Goal: Information Seeking & Learning: Check status

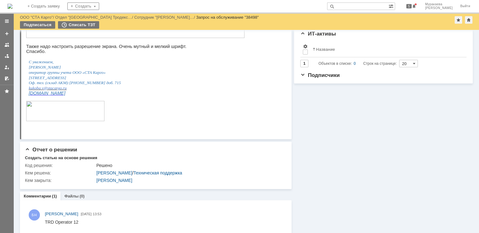
scroll to position [162, 0]
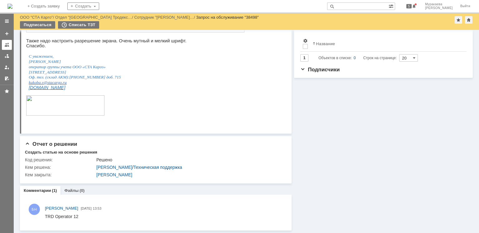
click at [10, 45] on link at bounding box center [7, 45] width 10 height 10
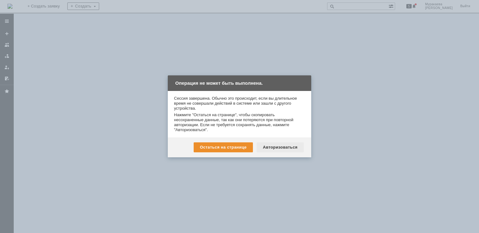
click at [284, 147] on div "Авторизоваться" at bounding box center [280, 148] width 47 height 10
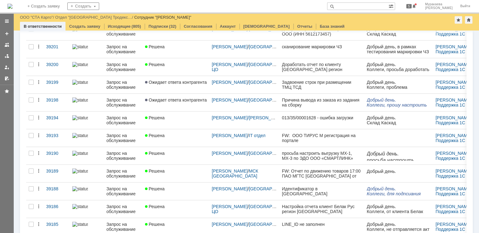
click at [361, 5] on input "text" at bounding box center [357, 5] width 61 height 7
type input "[PERSON_NAME]"
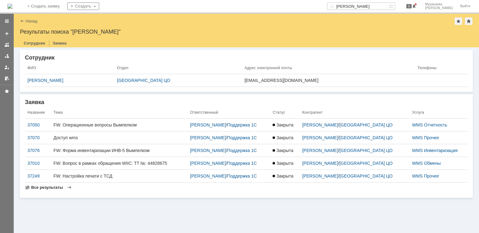
click at [55, 187] on span "Все результаты" at bounding box center [47, 187] width 32 height 5
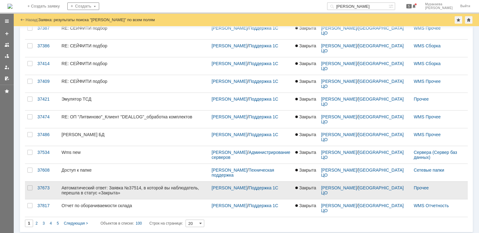
click at [94, 190] on div "Автоматический ответ: Заявка №37514, в которой вы наблюдатель, перешла в статус…" at bounding box center [133, 191] width 145 height 10
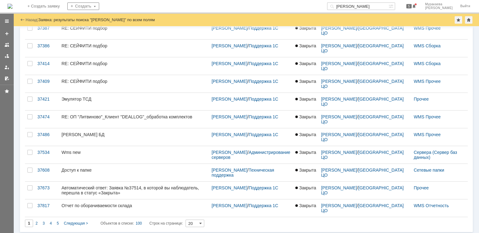
click at [200, 222] on input "20" at bounding box center [195, 223] width 19 height 7
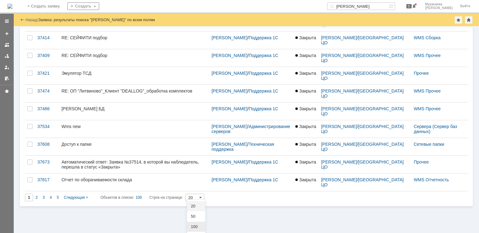
click at [196, 225] on span "100" at bounding box center [196, 227] width 11 height 5
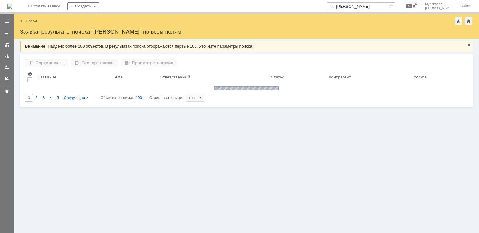
scroll to position [0, 0]
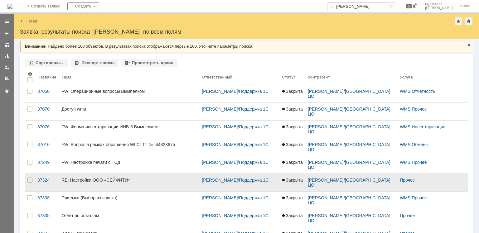
type input "100"
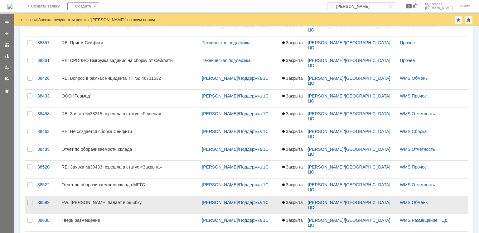
scroll to position [686, 0]
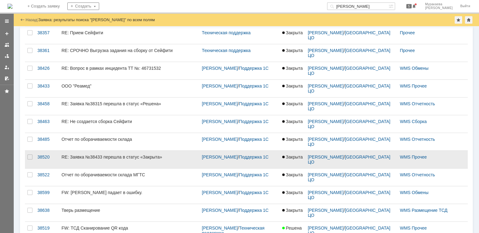
click at [136, 155] on div "RE: Заявка №38433 перешла в статус «Закрыта»" at bounding box center [128, 157] width 135 height 5
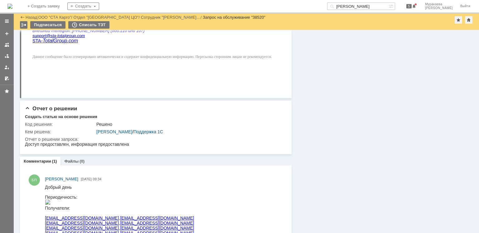
scroll to position [349, 0]
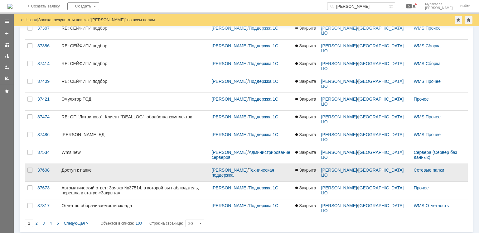
scroll to position [211, 0]
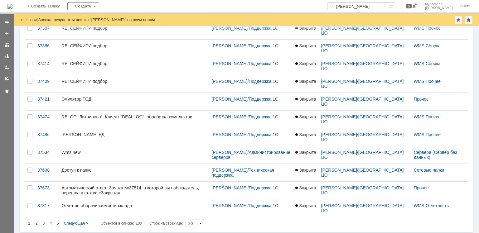
click at [201, 222] on span at bounding box center [200, 223] width 2 height 5
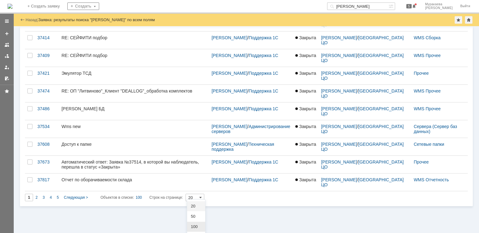
click at [199, 223] on div "100" at bounding box center [196, 227] width 18 height 10
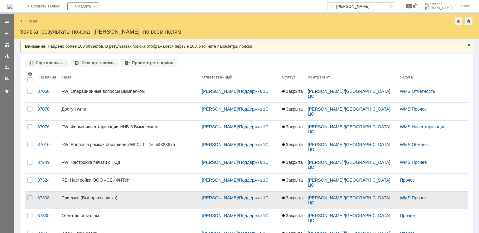
type input "100"
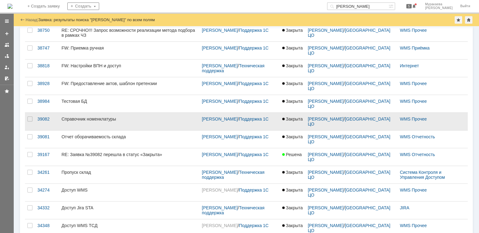
scroll to position [904, 0]
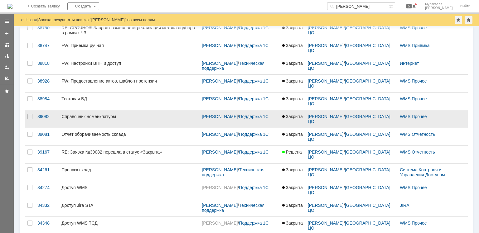
click at [97, 115] on div "Справочник номенклатуры" at bounding box center [128, 116] width 135 height 5
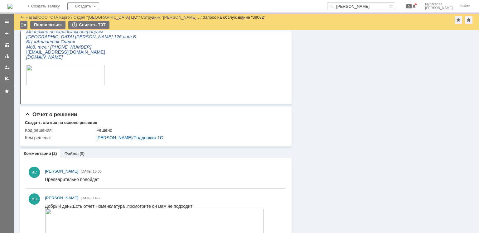
scroll to position [312, 0]
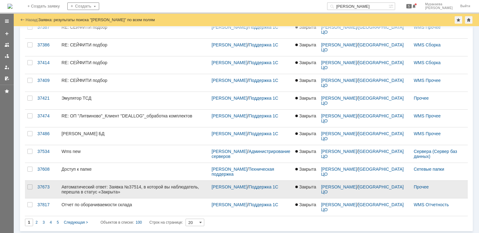
scroll to position [211, 0]
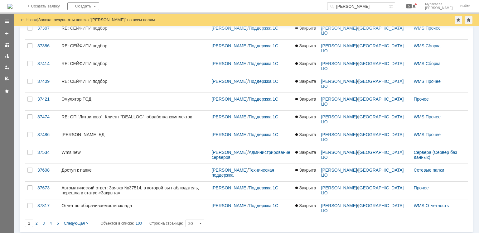
click at [203, 220] on input "20" at bounding box center [195, 223] width 19 height 7
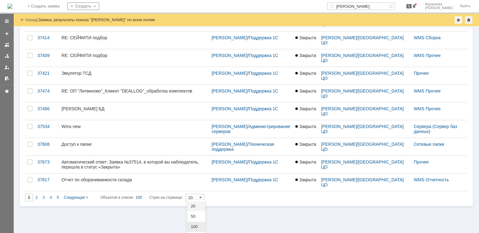
click at [193, 225] on span "100" at bounding box center [196, 227] width 11 height 5
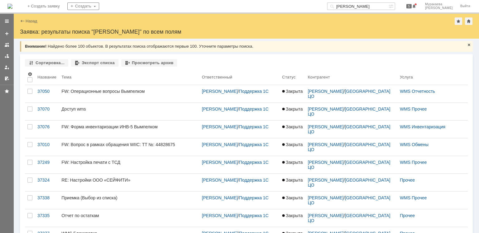
type input "100"
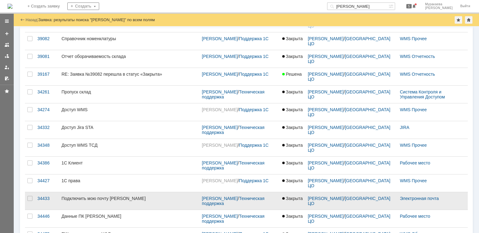
scroll to position [973, 0]
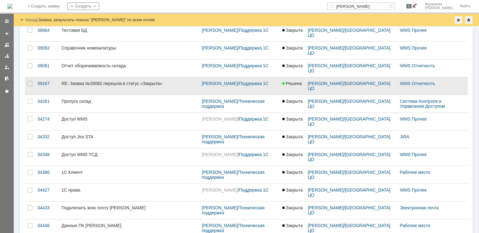
click at [91, 81] on div "RE: Заявка №39082 перешла в статус «Закрыта»" at bounding box center [128, 83] width 135 height 5
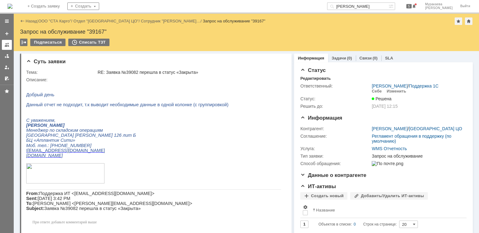
click at [6, 44] on div at bounding box center [6, 44] width 5 height 5
